Goal: Navigation & Orientation: Understand site structure

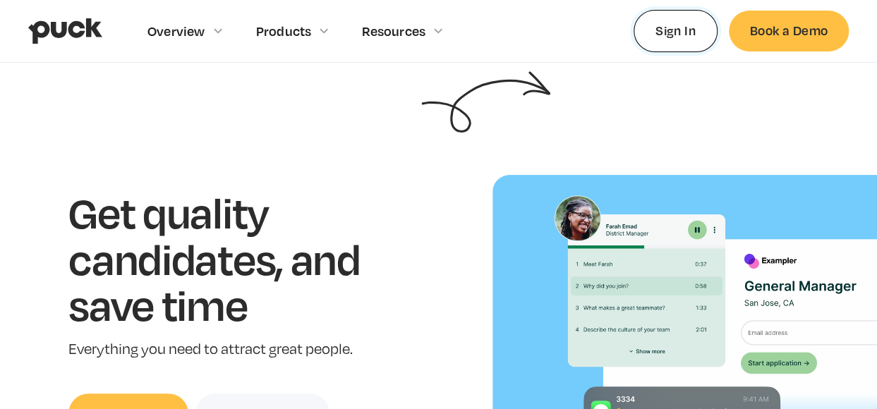
drag, startPoint x: 0, startPoint y: 0, endPoint x: 677, endPoint y: 28, distance: 677.8
click at [677, 28] on link "Sign In" at bounding box center [676, 31] width 84 height 42
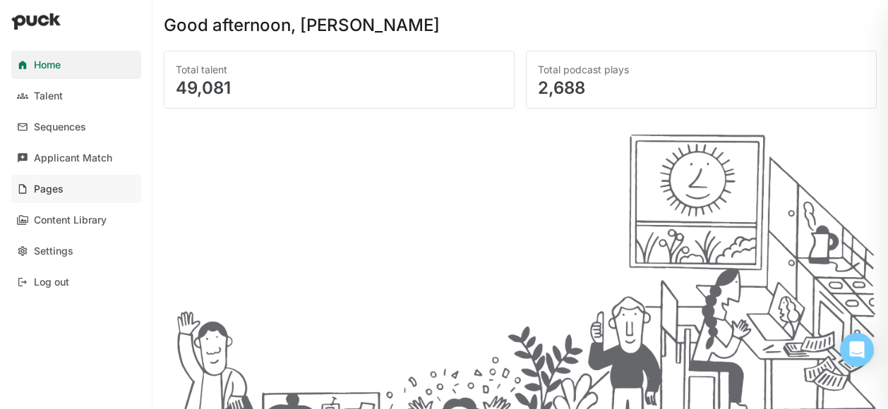
click at [37, 193] on div "Pages" at bounding box center [49, 189] width 30 height 12
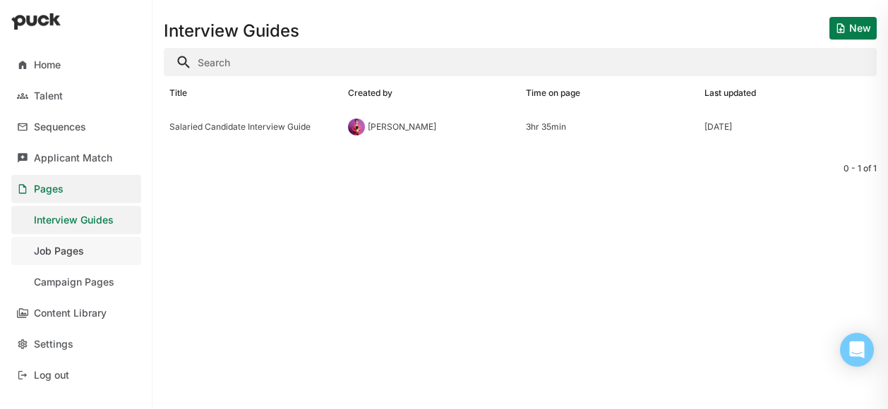
click at [67, 256] on div "Job Pages" at bounding box center [59, 252] width 50 height 12
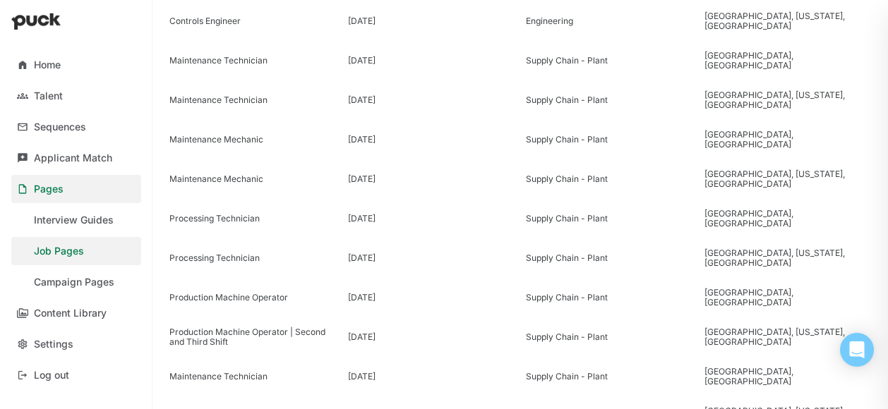
scroll to position [1075, 0]
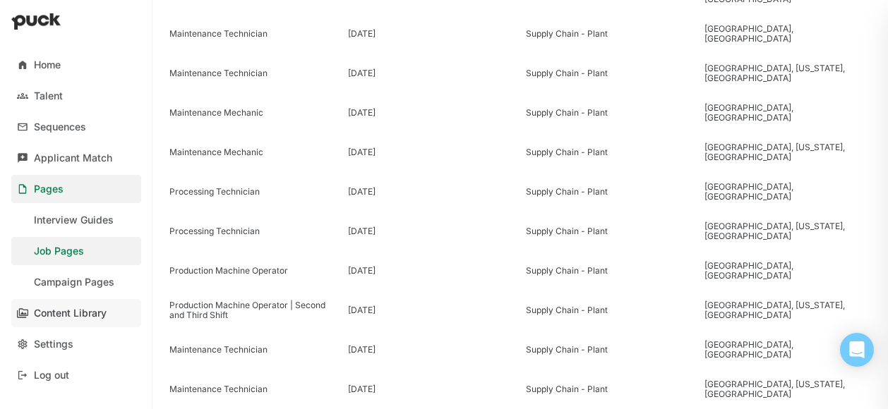
click at [78, 311] on div "Content Library" at bounding box center [70, 314] width 73 height 12
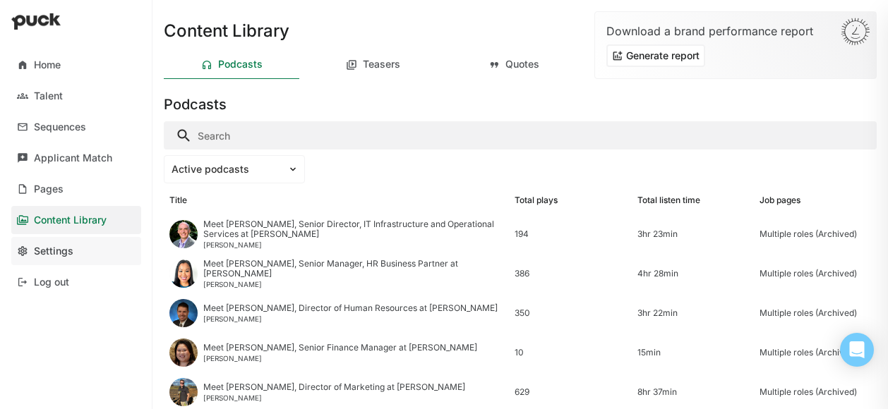
click at [49, 259] on link "Settings" at bounding box center [76, 251] width 130 height 28
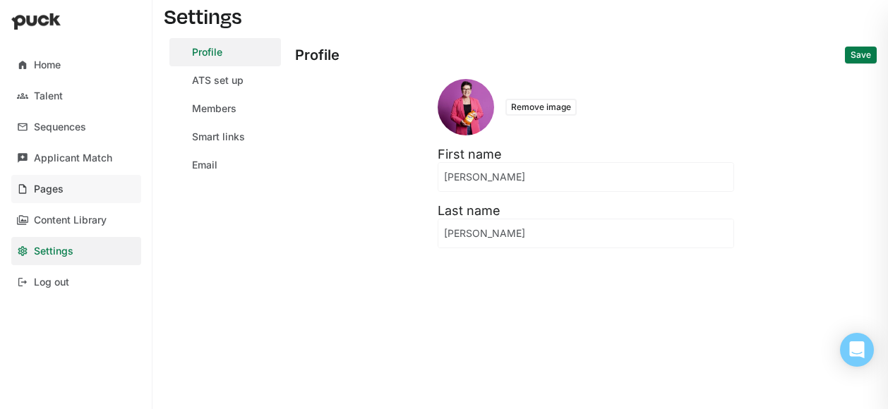
click at [61, 193] on div "Pages" at bounding box center [49, 189] width 30 height 12
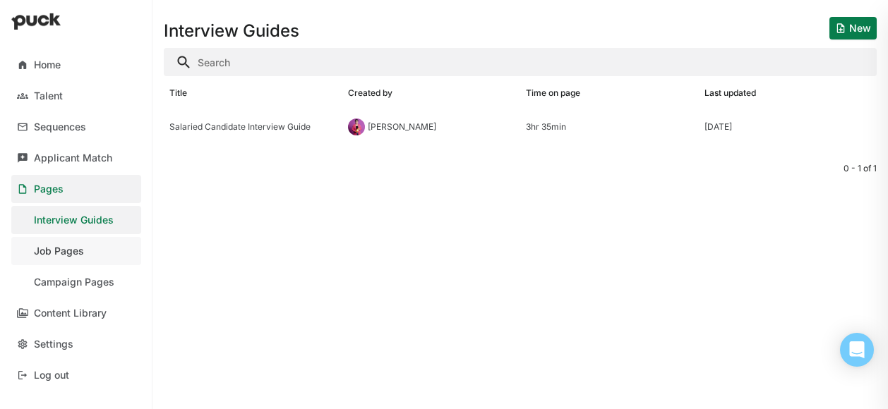
click at [68, 250] on div "Job Pages" at bounding box center [59, 252] width 50 height 12
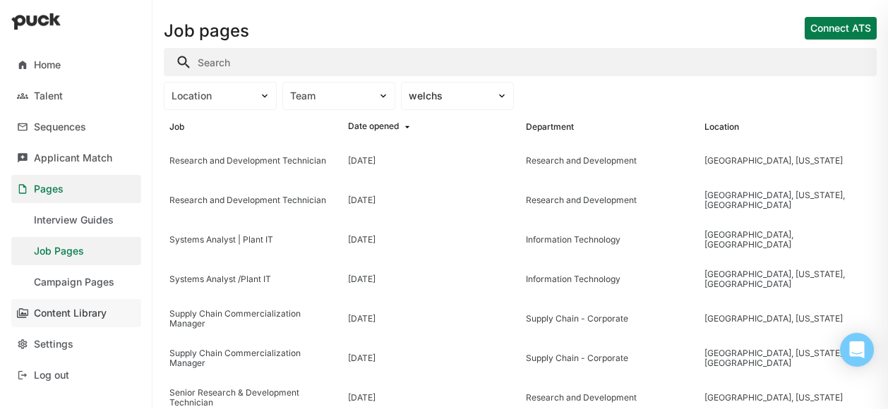
click at [69, 320] on link "Content Library" at bounding box center [76, 313] width 130 height 28
